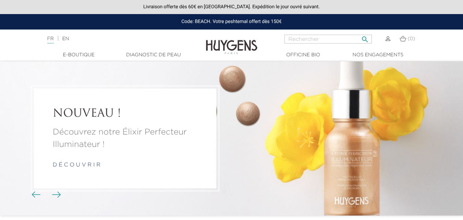
click at [332, 38] on input "Rechercher" at bounding box center [328, 39] width 87 height 9
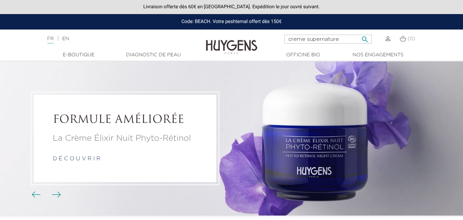
type input "creme supernature"
click at [359, 33] on button " Rechercher" at bounding box center [365, 37] width 12 height 9
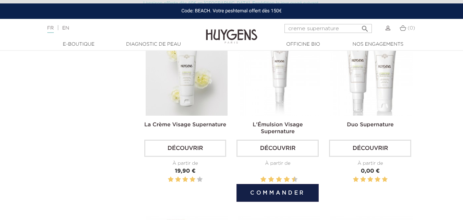
scroll to position [69, 0]
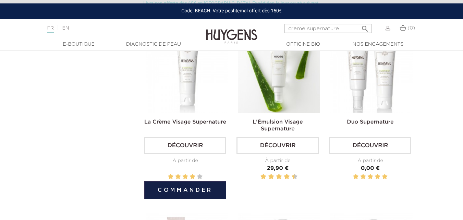
click at [184, 91] on img at bounding box center [187, 72] width 82 height 82
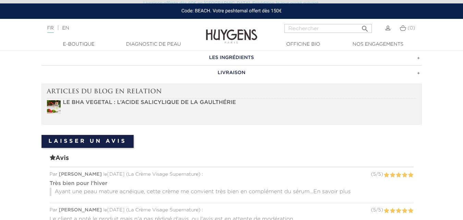
scroll to position [480, 0]
click at [192, 105] on strong "LE BHA VEGETAL : L’ACIDE SALICYLIQUE DE LA GAULTHÉRIE" at bounding box center [149, 101] width 173 height 5
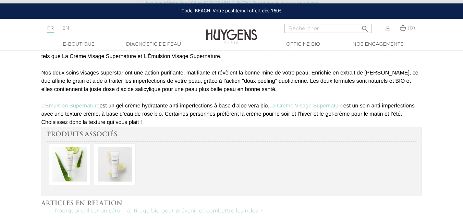
scroll to position [548, 0]
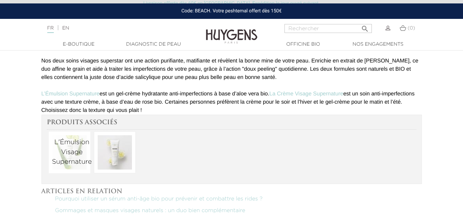
click at [81, 152] on p "L'Émulsion Visage Supernature" at bounding box center [72, 151] width 40 height 29
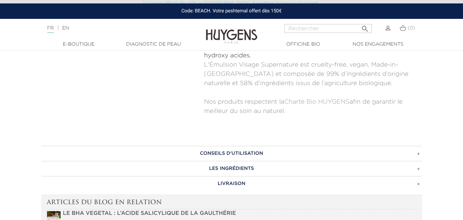
scroll to position [446, 0]
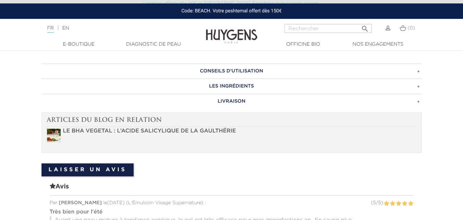
click at [128, 131] on strong "LE BHA VEGETAL : L’ACIDE SALICYLIQUE DE LA GAULTHÉRIE" at bounding box center [149, 130] width 173 height 5
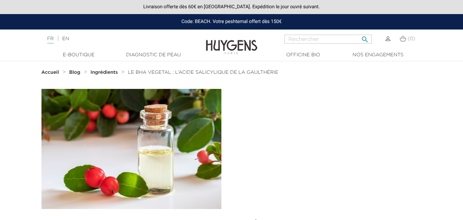
click at [321, 40] on input "Rechercher" at bounding box center [328, 39] width 87 height 9
type input "potion"
click at [359, 33] on button " Rechercher" at bounding box center [365, 37] width 12 height 9
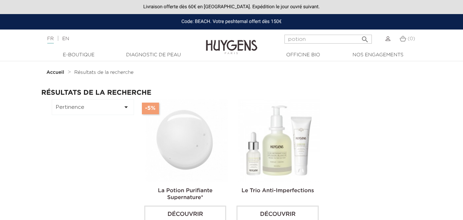
click at [190, 143] on img at bounding box center [187, 140] width 82 height 82
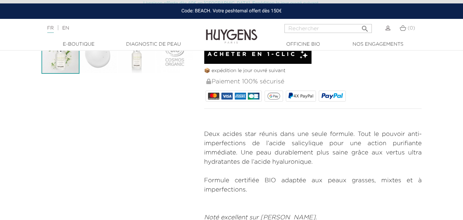
scroll to position [103, 0]
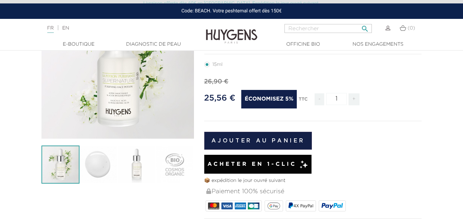
click at [299, 31] on input "Rechercher" at bounding box center [328, 28] width 87 height 9
type input "auto"
click at [359, 22] on button " Rechercher" at bounding box center [365, 26] width 12 height 9
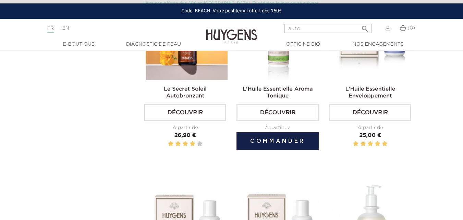
scroll to position [103, 0]
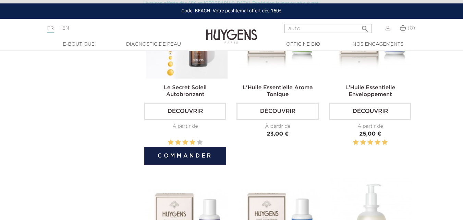
click at [196, 74] on img at bounding box center [187, 37] width 82 height 82
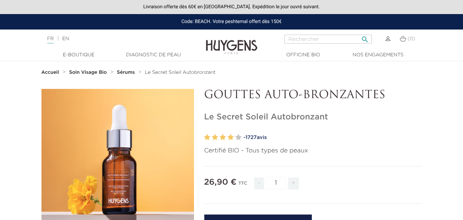
click at [305, 39] on input "Rechercher" at bounding box center [328, 39] width 87 height 9
type input "concentré"
click at [359, 33] on button " Rechercher" at bounding box center [365, 37] width 12 height 9
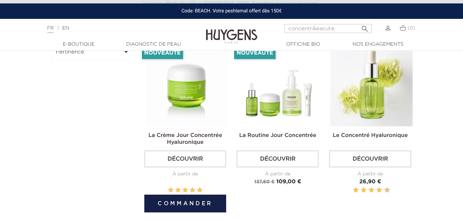
scroll to position [69, 0]
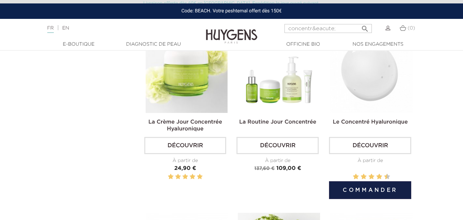
click at [411, 83] on img at bounding box center [371, 72] width 82 height 82
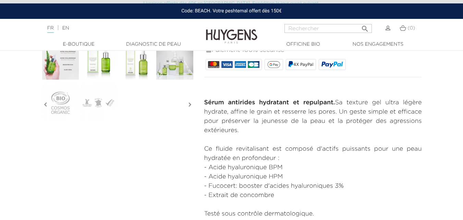
scroll to position [171, 0]
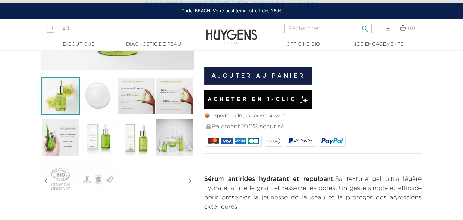
click at [343, 33] on input "Rechercher" at bounding box center [328, 28] width 87 height 9
type input "gel nettoyant"
click at [359, 22] on button " Rechercher" at bounding box center [365, 26] width 12 height 9
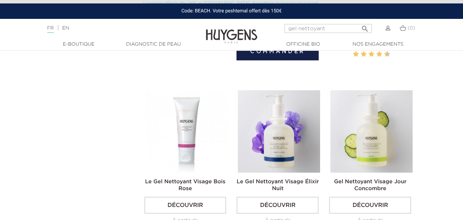
scroll to position [446, 0]
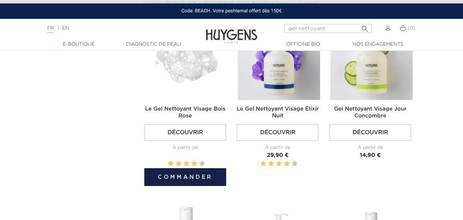
click at [166, 83] on img at bounding box center [187, 58] width 82 height 82
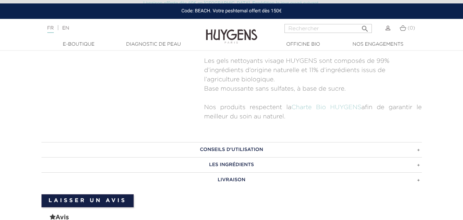
scroll to position [377, 0]
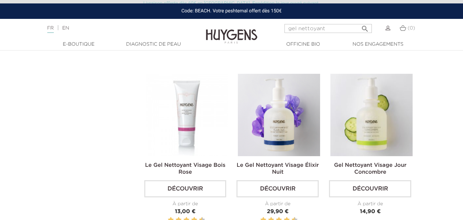
scroll to position [377, 0]
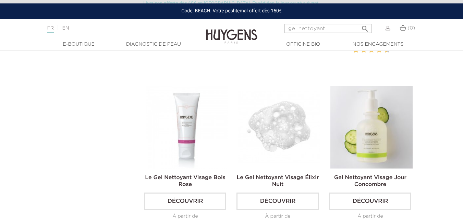
click at [262, 113] on img at bounding box center [279, 127] width 82 height 82
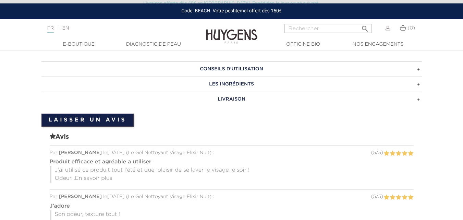
scroll to position [309, 0]
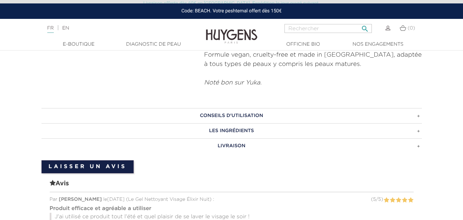
click at [316, 25] on input "Rechercher" at bounding box center [328, 28] width 87 height 9
type input "crème"
click at [359, 22] on button " Rechercher" at bounding box center [365, 26] width 12 height 9
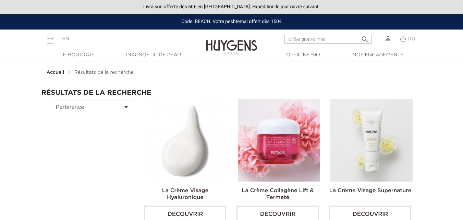
click at [201, 132] on img at bounding box center [187, 140] width 82 height 82
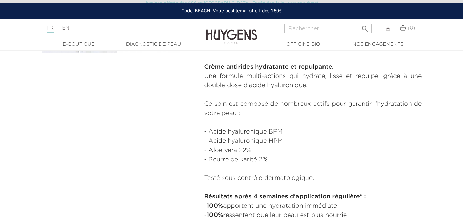
scroll to position [103, 0]
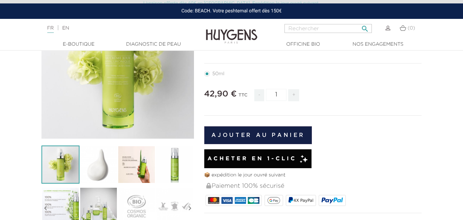
click at [301, 26] on input "Rechercher" at bounding box center [328, 28] width 87 height 9
type input "gommage"
click at [359, 22] on button " Rechercher" at bounding box center [365, 26] width 12 height 9
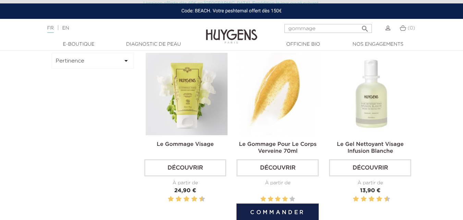
scroll to position [34, 0]
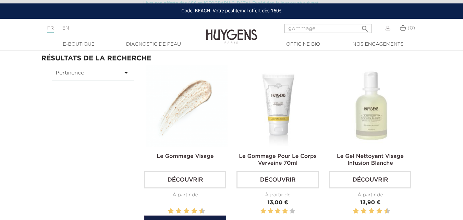
click at [195, 106] on img at bounding box center [187, 106] width 82 height 82
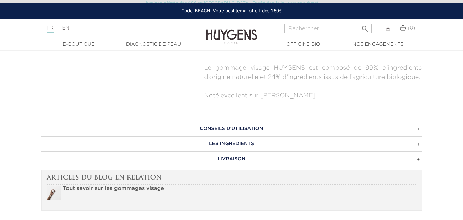
scroll to position [411, 0]
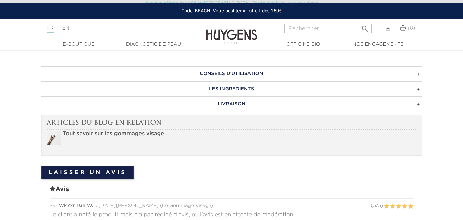
click at [112, 132] on strong "Tout savoir sur les gommages visage" at bounding box center [113, 133] width 101 height 5
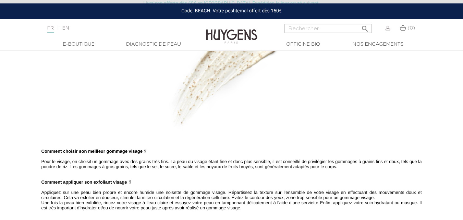
scroll to position [411, 0]
